Goal: Task Accomplishment & Management: Manage account settings

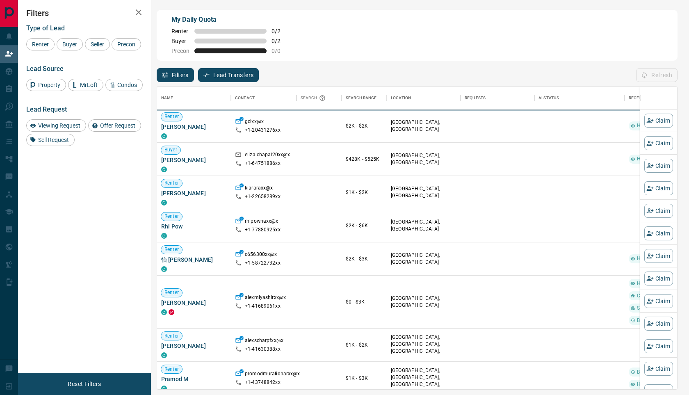
scroll to position [303, 520]
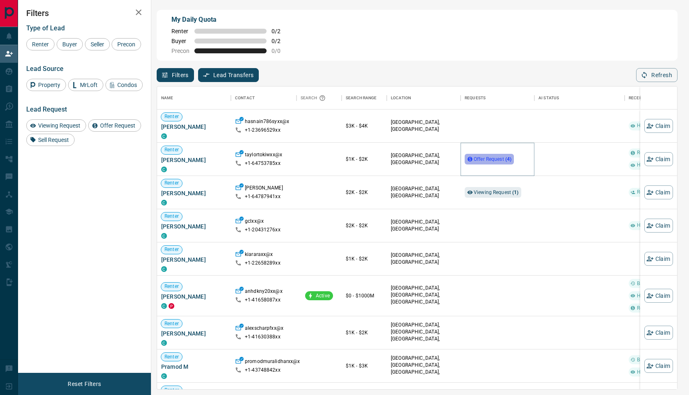
click at [477, 158] on span "Offer Request ( 4 )" at bounding box center [493, 159] width 38 height 6
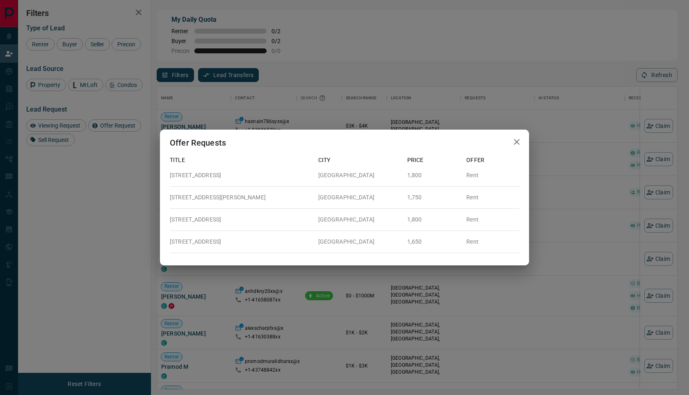
click at [510, 148] on div "Offer Requests" at bounding box center [344, 143] width 369 height 26
click at [514, 140] on icon "button" at bounding box center [517, 142] width 10 height 10
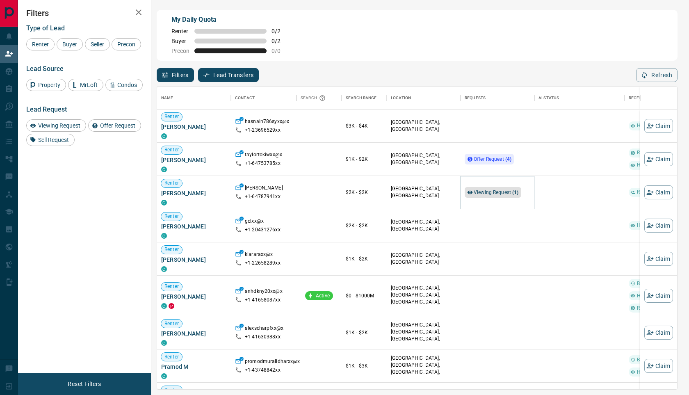
click at [486, 191] on span "Viewing Request ( 1 )" at bounding box center [496, 193] width 45 height 6
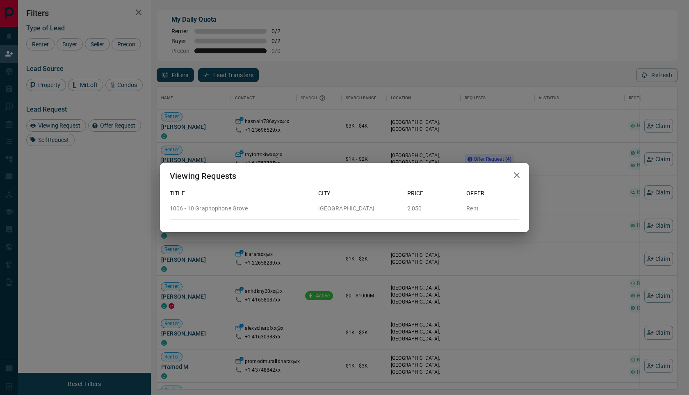
click at [516, 176] on icon "button" at bounding box center [517, 175] width 6 height 6
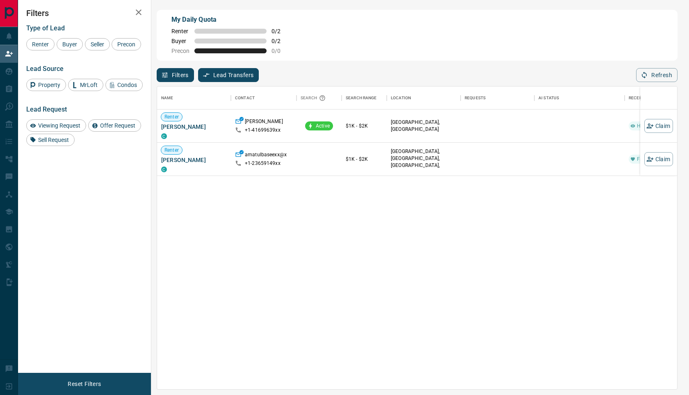
scroll to position [0, 0]
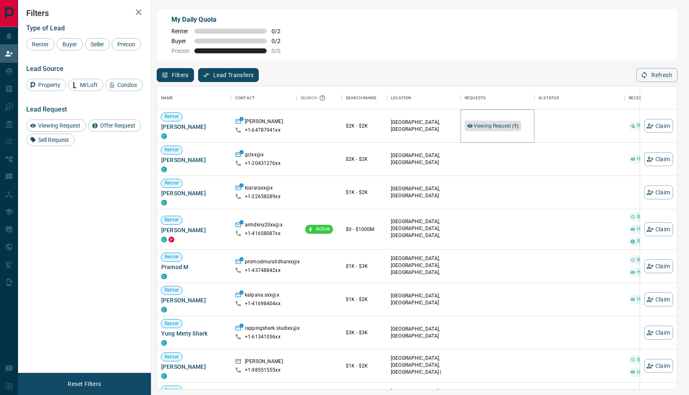
click at [487, 121] on div "Viewing Request ( 1 )" at bounding box center [493, 126] width 57 height 11
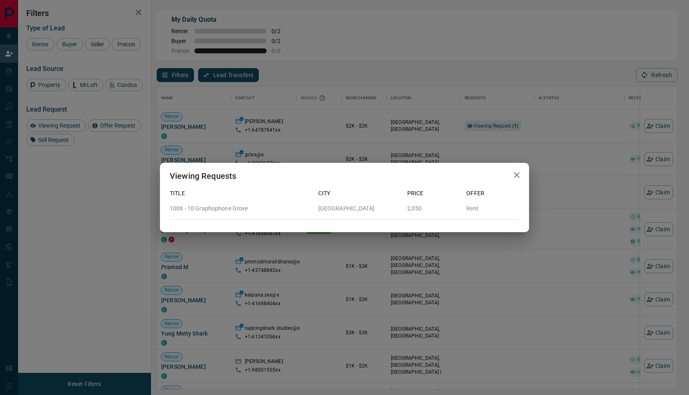
click at [517, 171] on icon "button" at bounding box center [517, 175] width 10 height 10
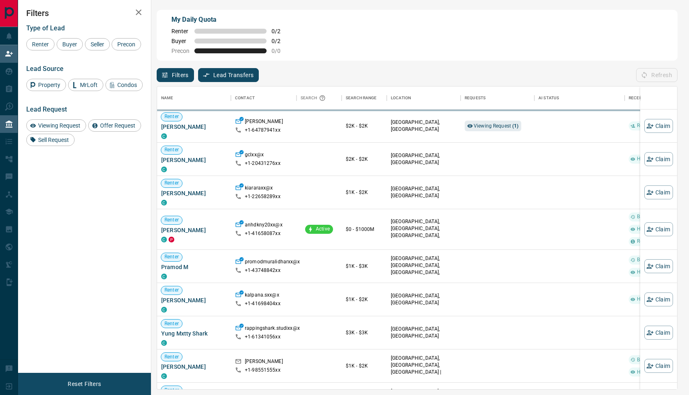
scroll to position [303, 520]
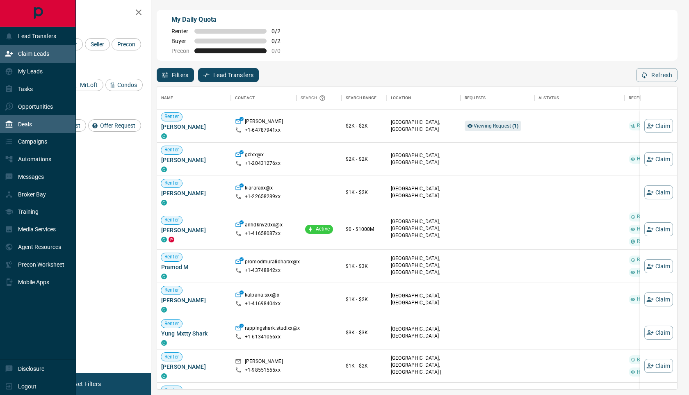
click at [35, 129] on div "Deals" at bounding box center [38, 124] width 76 height 18
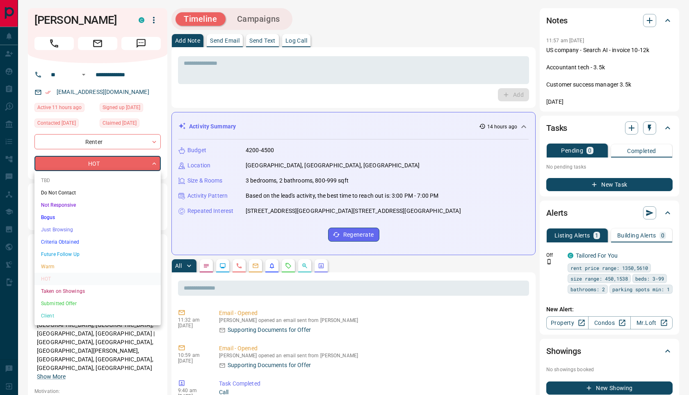
click at [63, 311] on li "Client" at bounding box center [97, 316] width 126 height 12
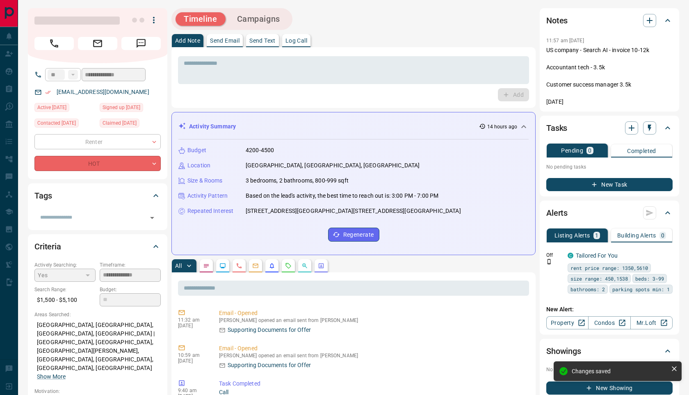
type input "**"
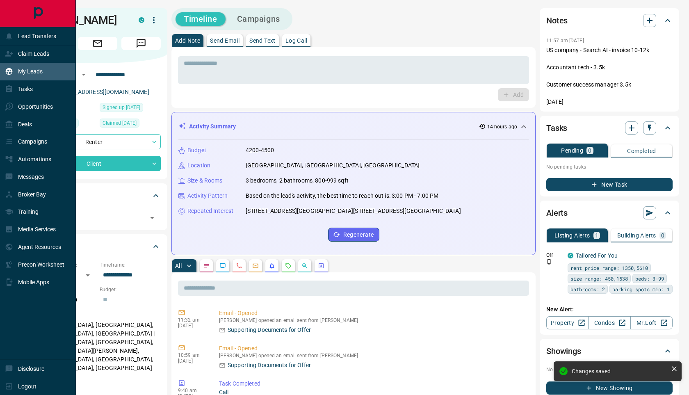
click at [10, 70] on icon at bounding box center [9, 71] width 8 height 8
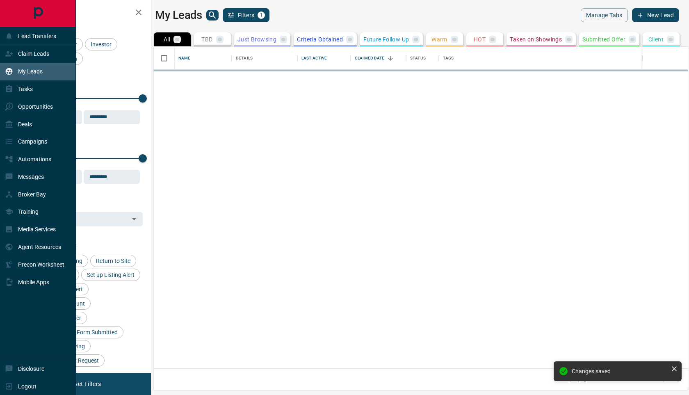
scroll to position [322, 534]
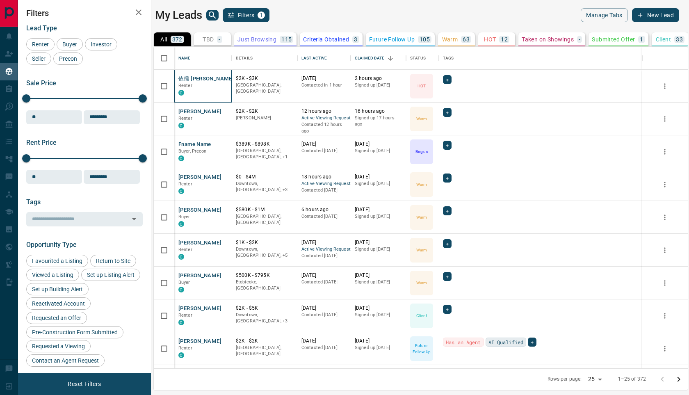
click at [188, 72] on div "依儒 [PERSON_NAME] C" at bounding box center [202, 86] width 57 height 33
click at [186, 75] on button "依儒 [PERSON_NAME]" at bounding box center [205, 79] width 55 height 8
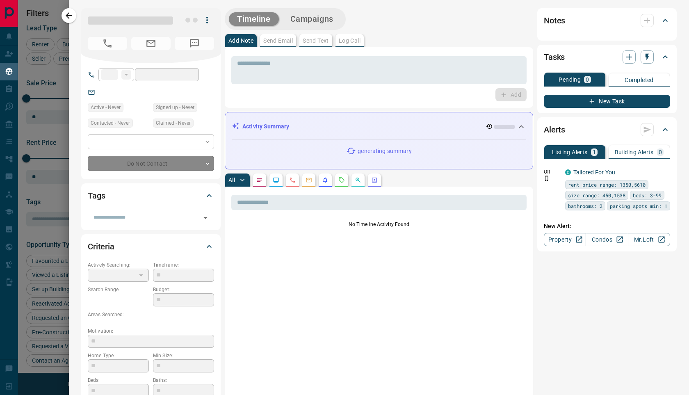
type input "**"
type input "**********"
type input "*"
